Goal: Participate in discussion: Engage in conversation with other users on a specific topic

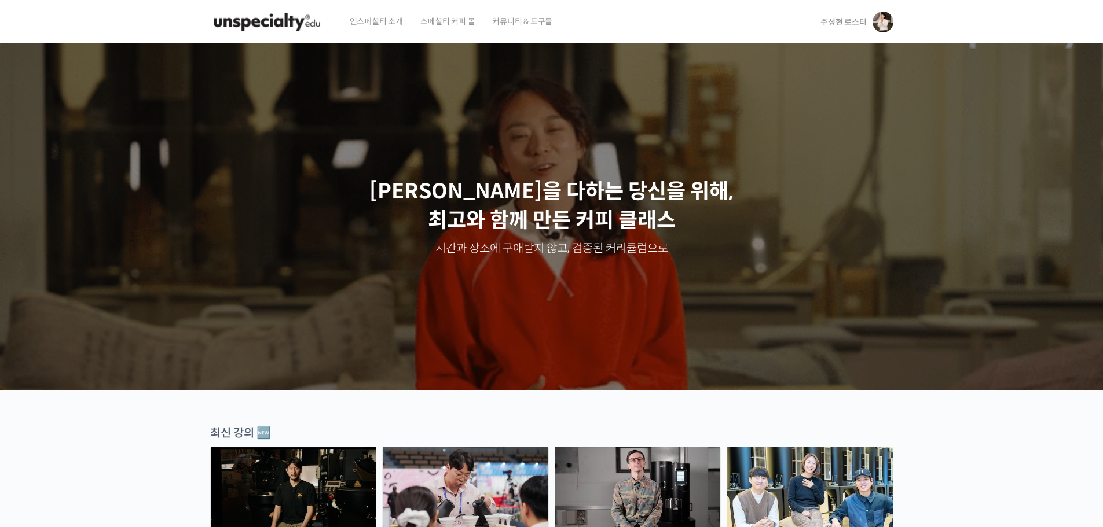
click at [545, 24] on span "주성현 로스터" at bounding box center [843, 22] width 46 height 10
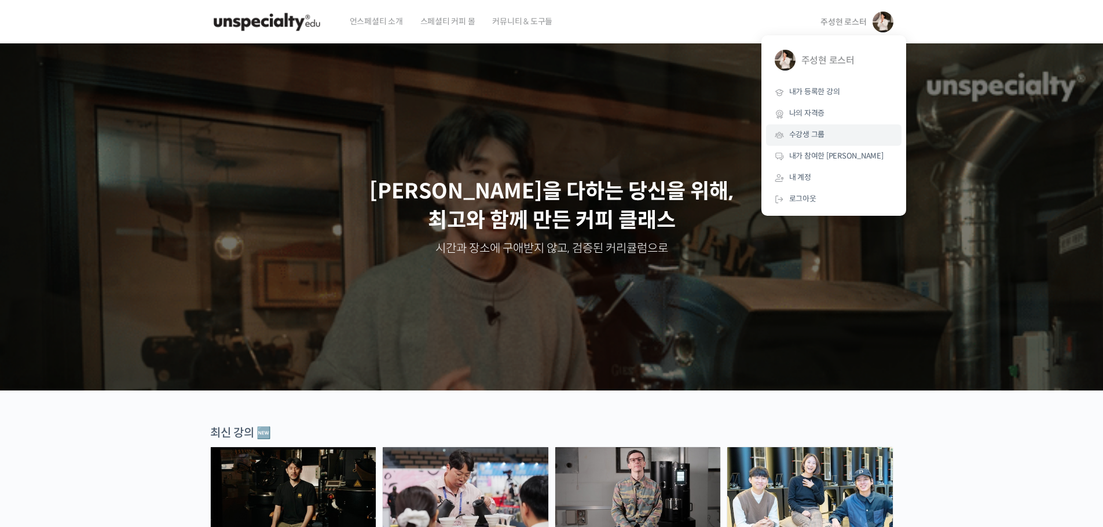
click at [545, 134] on link "수강생 그룹" at bounding box center [833, 134] width 135 height 21
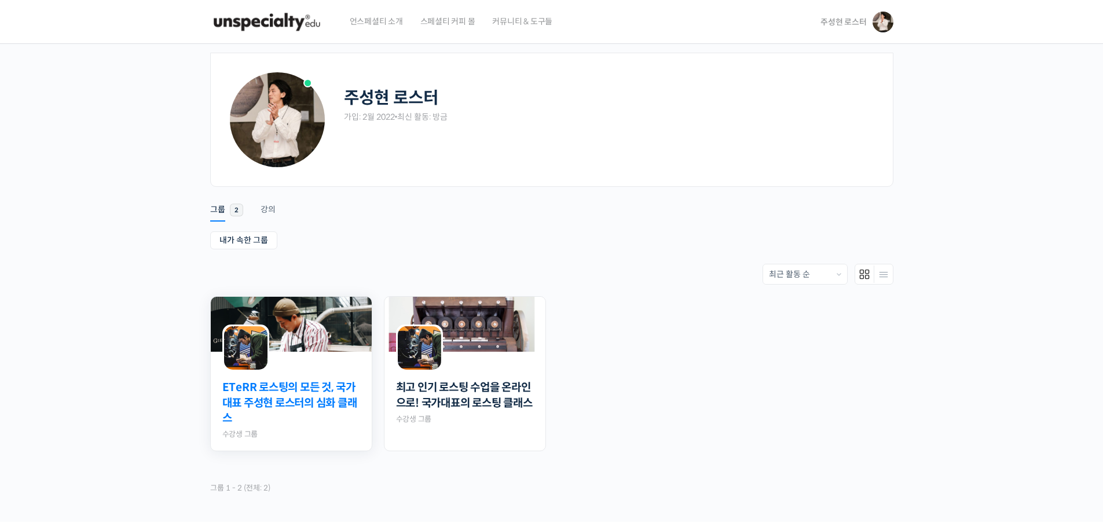
click at [336, 390] on link "ETeRR 로스팅의 모든 것, 국가대표 주성현 로스터의 심화 클래스" at bounding box center [291, 403] width 138 height 46
click at [496, 335] on img at bounding box center [464, 324] width 161 height 55
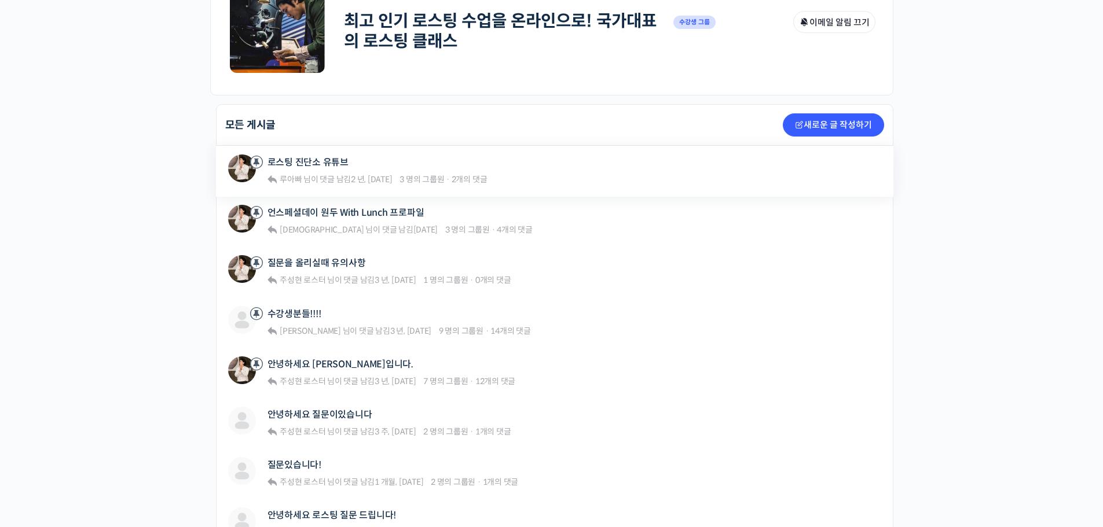
scroll to position [232, 0]
